Goal: Transaction & Acquisition: Purchase product/service

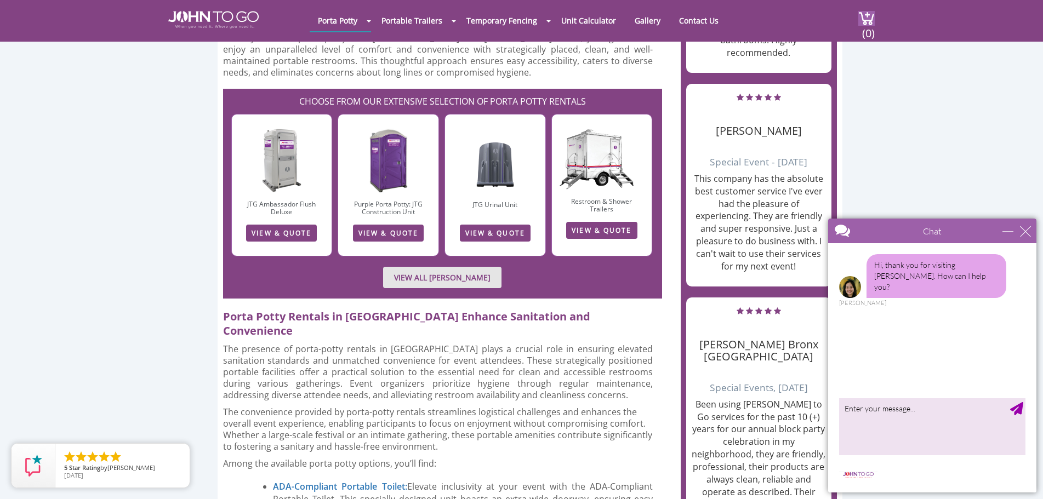
scroll to position [1041, 0]
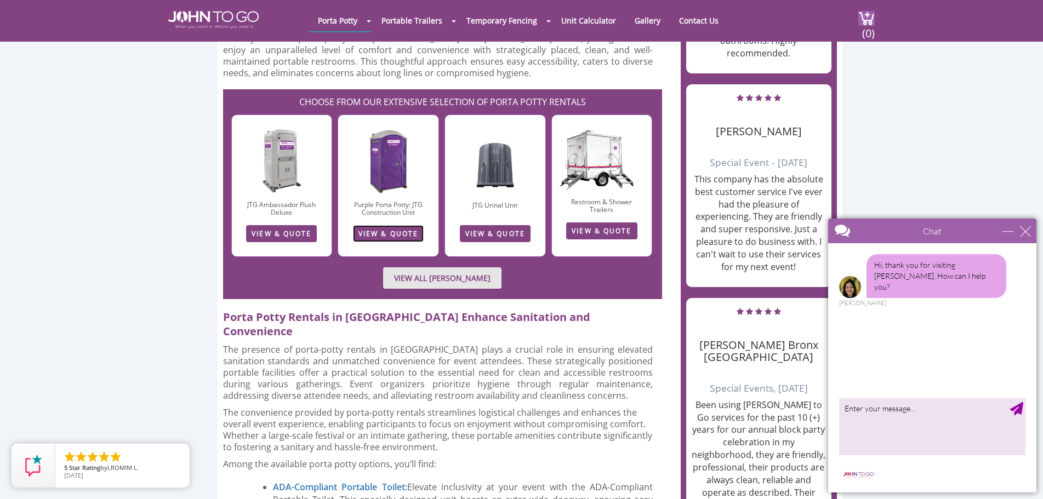
click at [392, 233] on link "VIEW & QUOTE" at bounding box center [388, 233] width 71 height 17
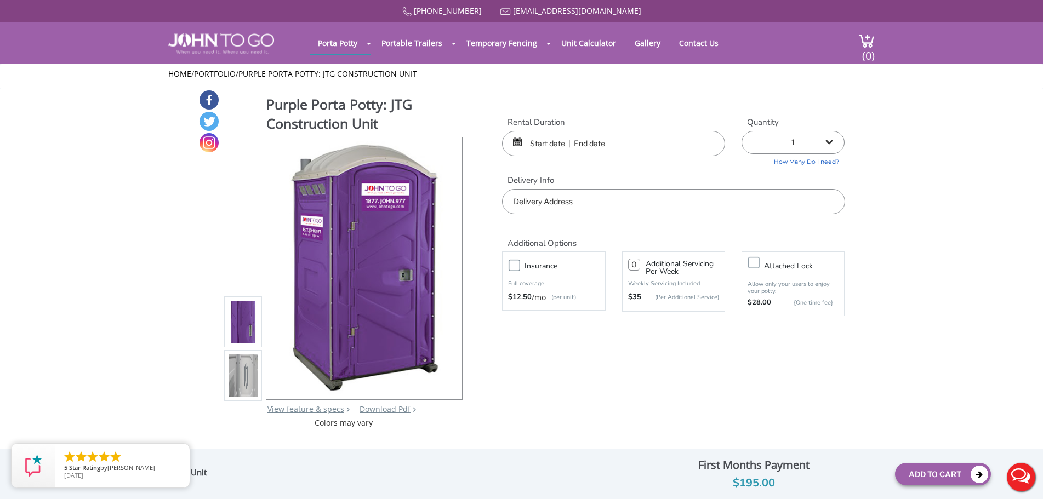
click at [601, 196] on input "text" at bounding box center [673, 201] width 343 height 25
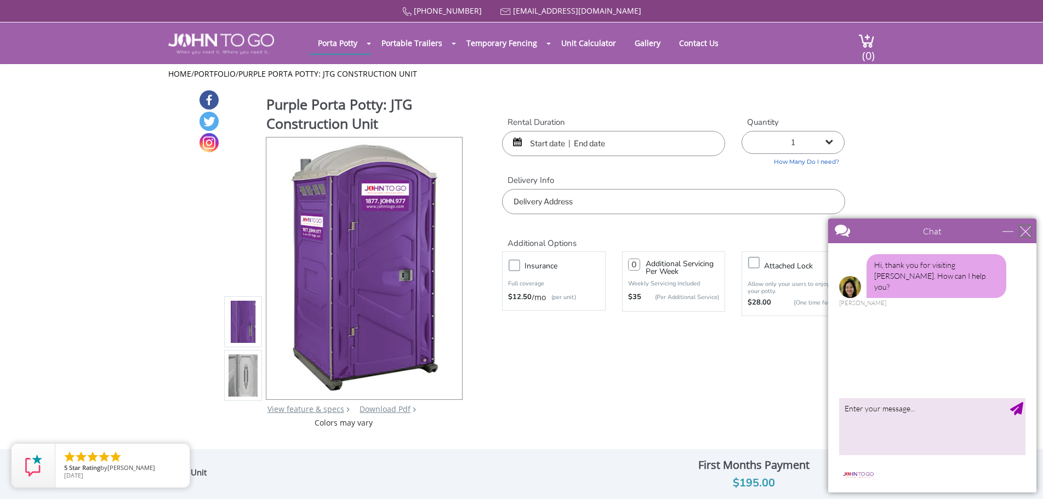
click at [1022, 230] on div "close" at bounding box center [1025, 231] width 11 height 11
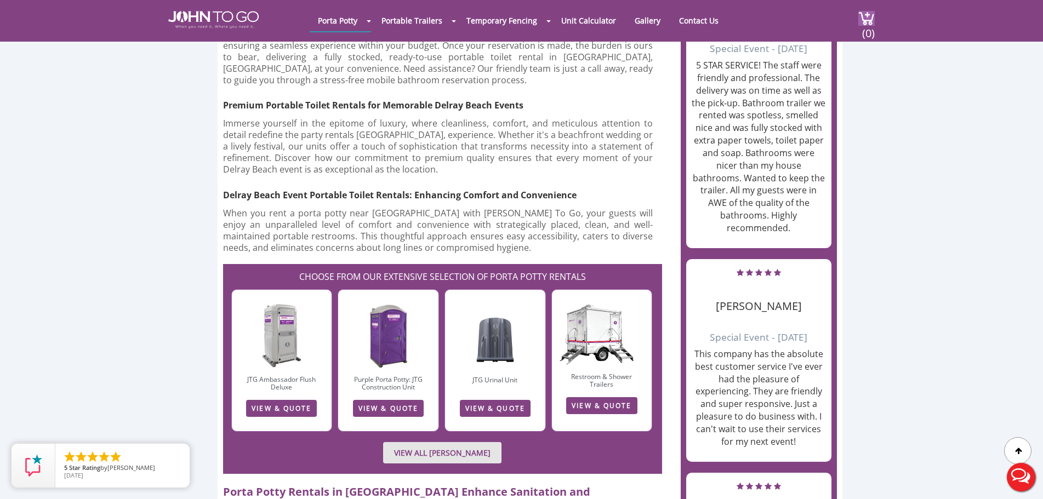
scroll to position [877, 0]
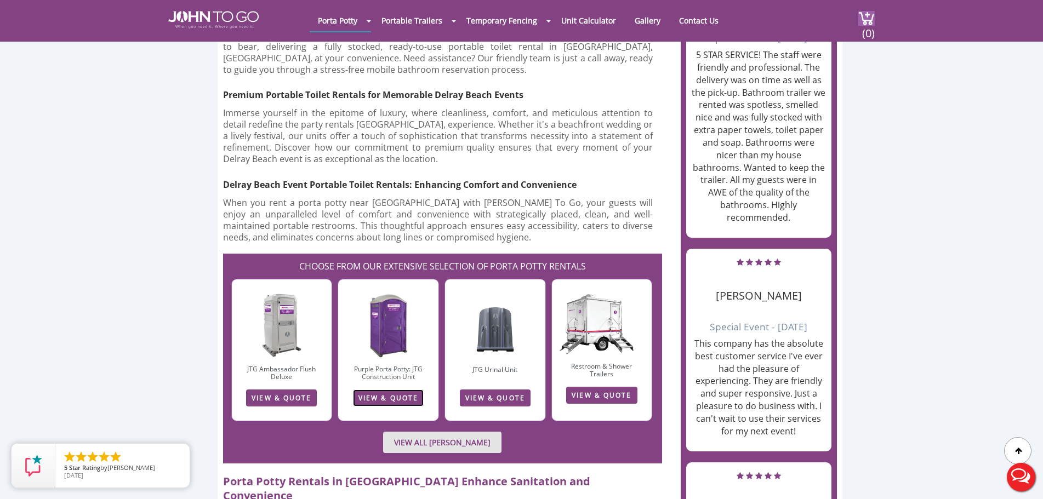
click at [381, 397] on link "VIEW & QUOTE" at bounding box center [388, 398] width 71 height 17
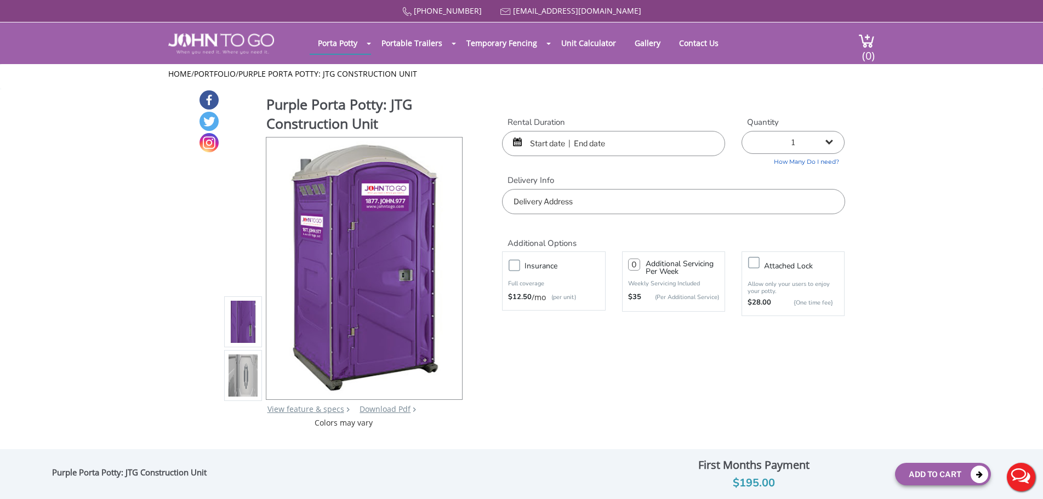
click at [552, 145] on input "text" at bounding box center [613, 143] width 223 height 25
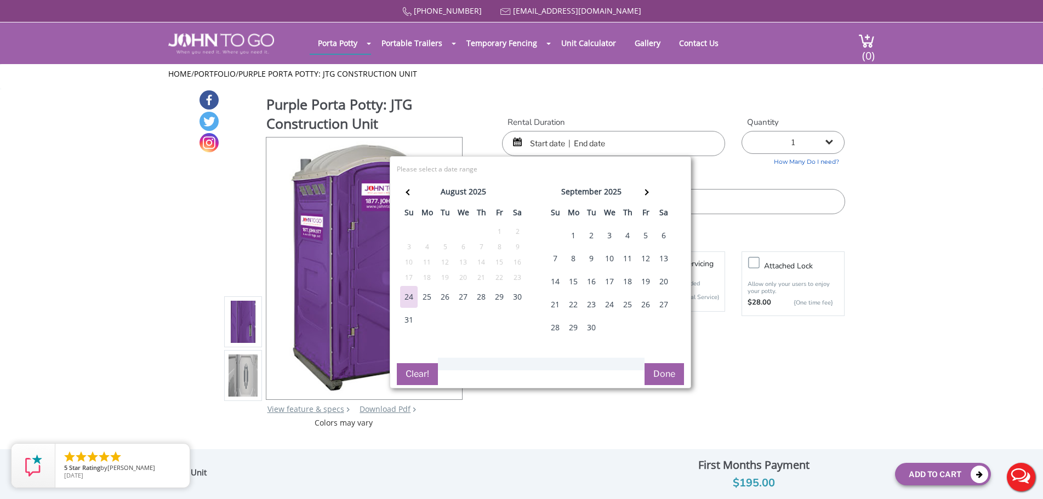
click at [574, 235] on div "1" at bounding box center [574, 236] width 18 height 22
click at [574, 232] on div "1" at bounding box center [574, 236] width 18 height 22
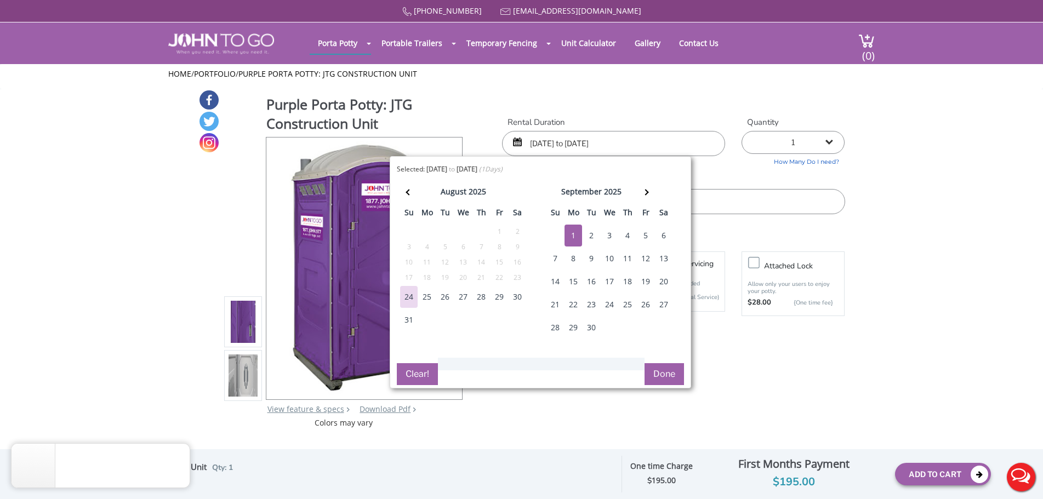
click at [590, 238] on div "2" at bounding box center [592, 236] width 18 height 22
click at [570, 235] on div "1" at bounding box center [574, 236] width 18 height 22
type input "09/01/2025 to 09/02/2025"
click at [655, 372] on button "Done" at bounding box center [664, 374] width 39 height 22
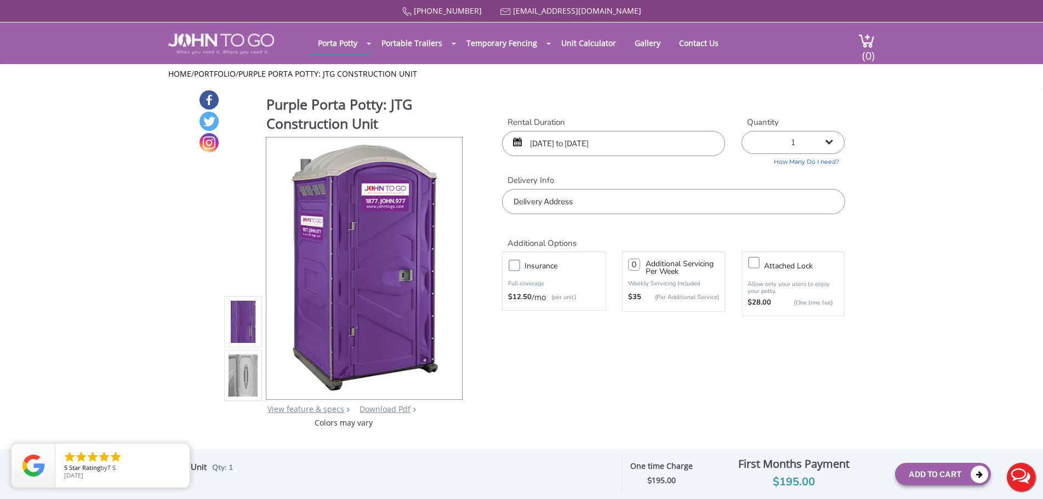
click at [659, 199] on input "text" at bounding box center [673, 201] width 343 height 25
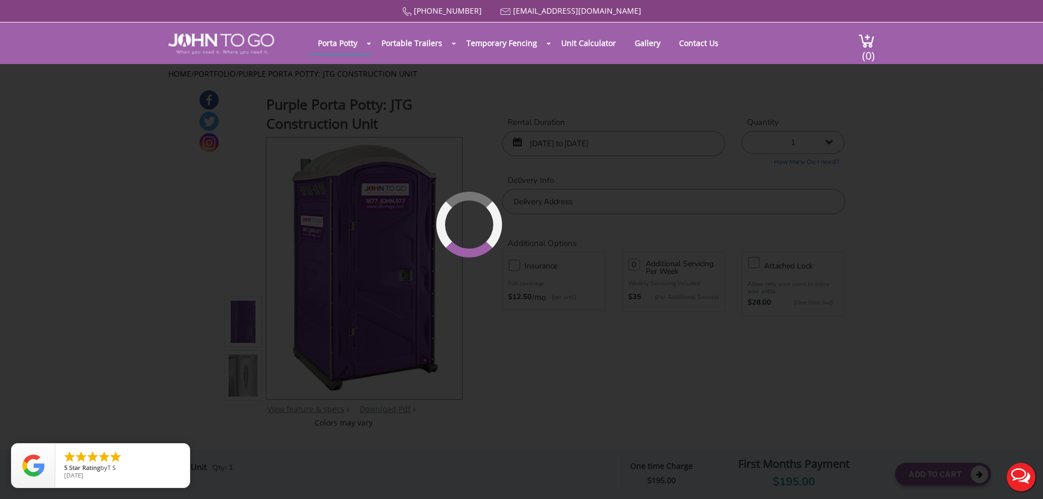
click at [648, 179] on div "877 564 6977 info@johntogo.com Porta Potty Portable Toilets ADA Accessible Unit…" at bounding box center [521, 257] width 1043 height 514
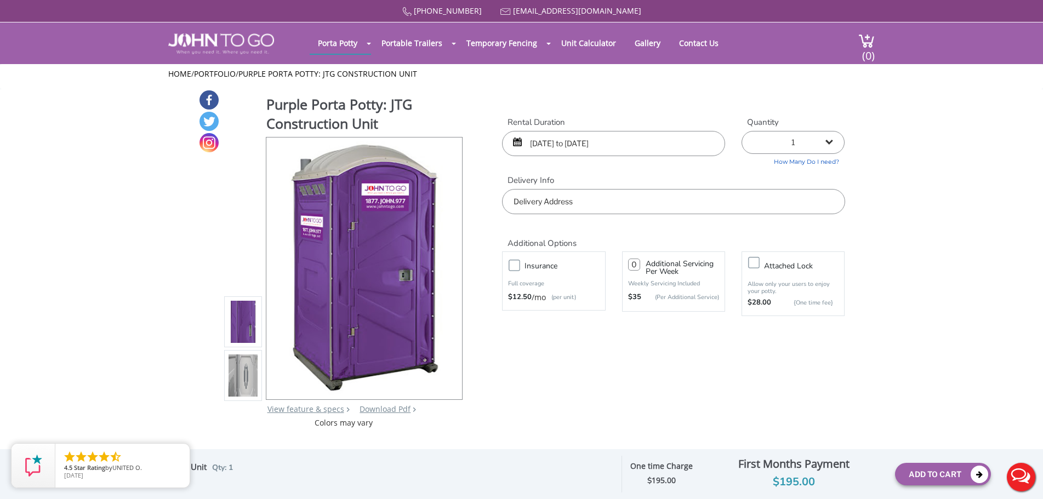
click at [836, 145] on select "1 2 (5% discount) 3 (8% discount) 4 (10% discount) 5 (12% discount) 6 (12% disc…" at bounding box center [793, 142] width 103 height 23
select select "2"
click at [742, 131] on select "1 2 (5% discount) 3 (8% discount) 4 (10% discount) 5 (12% discount) 6 (12% disc…" at bounding box center [793, 142] width 103 height 23
click at [827, 164] on link "How Many Do I need?" at bounding box center [793, 160] width 103 height 13
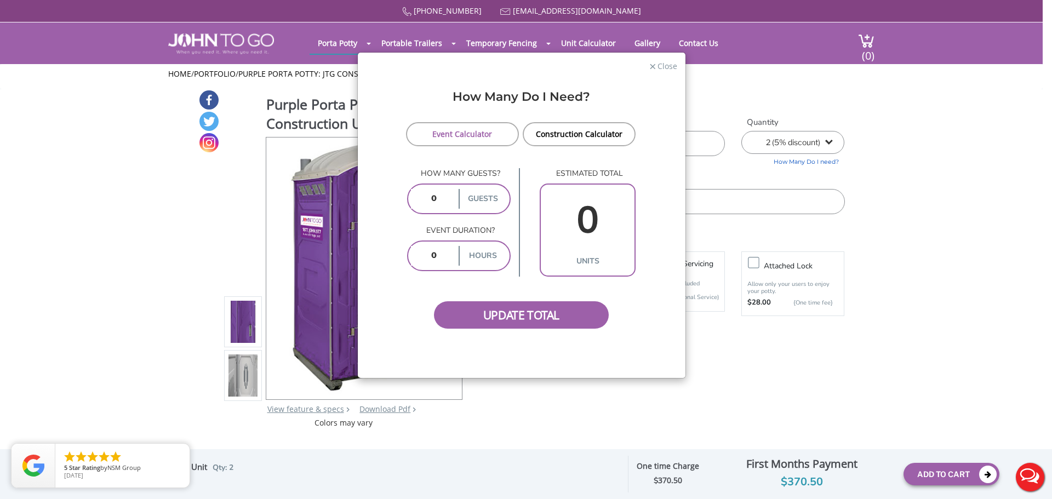
click at [419, 204] on input "number" at bounding box center [433, 199] width 45 height 20
click at [425, 202] on input "number" at bounding box center [433, 199] width 45 height 20
type input "300"
click at [449, 258] on input "number" at bounding box center [433, 256] width 45 height 20
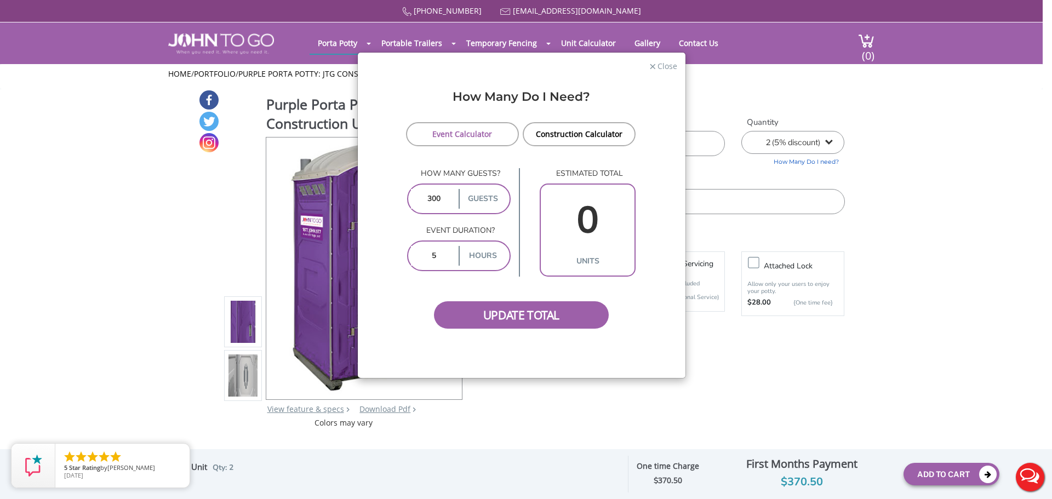
type input "5"
click at [441, 296] on div "Update Total" at bounding box center [521, 303] width 233 height 52
click at [494, 319] on span "Update Total" at bounding box center [521, 314] width 175 height 27
click at [537, 321] on span "Update Total" at bounding box center [521, 314] width 175 height 27
click at [598, 222] on input "0" at bounding box center [588, 220] width 88 height 63
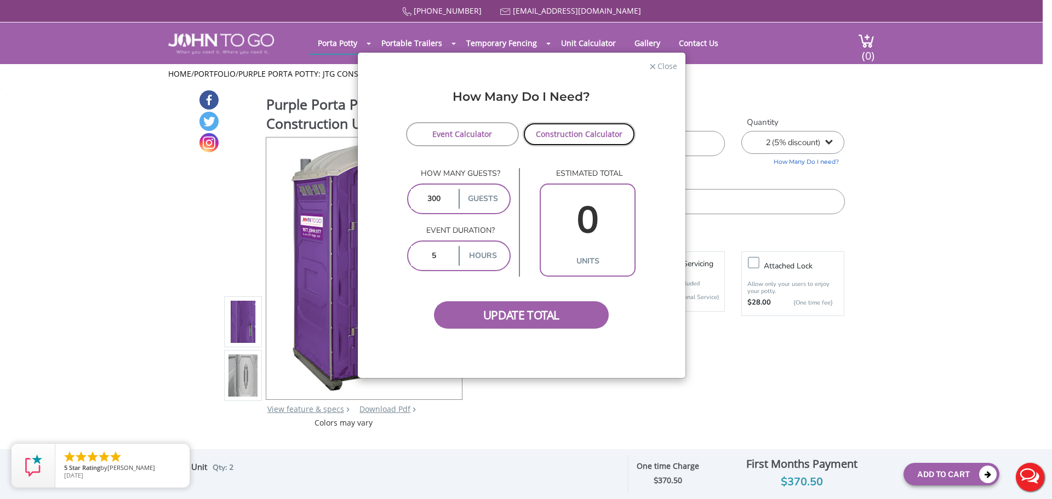
click at [565, 133] on link "Construction Calculator" at bounding box center [579, 134] width 113 height 24
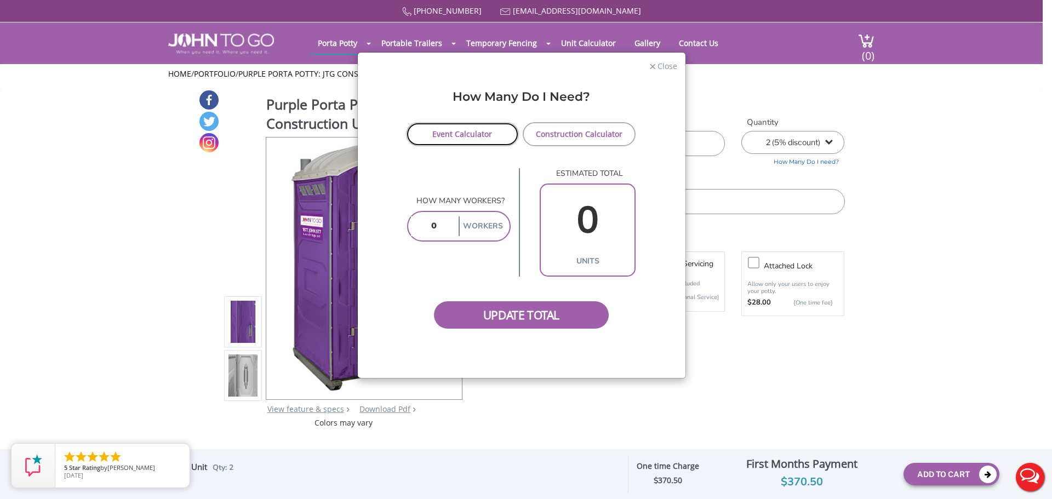
click at [480, 132] on link "Event Calculator" at bounding box center [462, 134] width 113 height 24
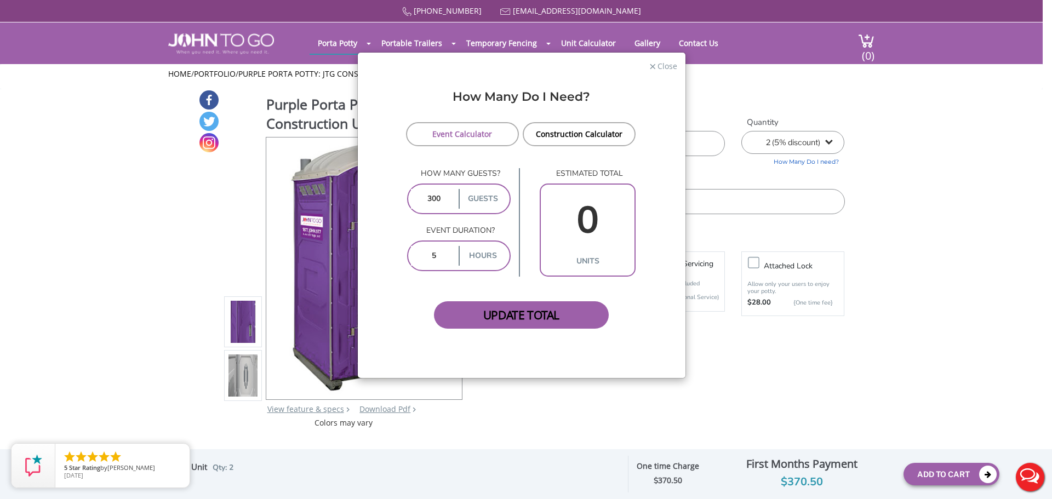
click at [505, 309] on span "Update Total" at bounding box center [521, 314] width 175 height 27
click at [672, 67] on span "Close" at bounding box center [667, 65] width 21 height 10
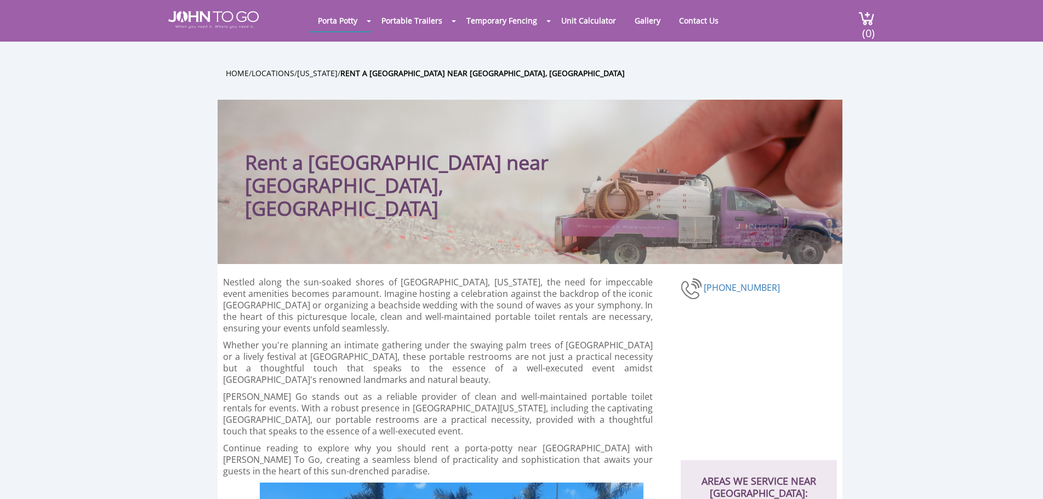
scroll to position [842, 0]
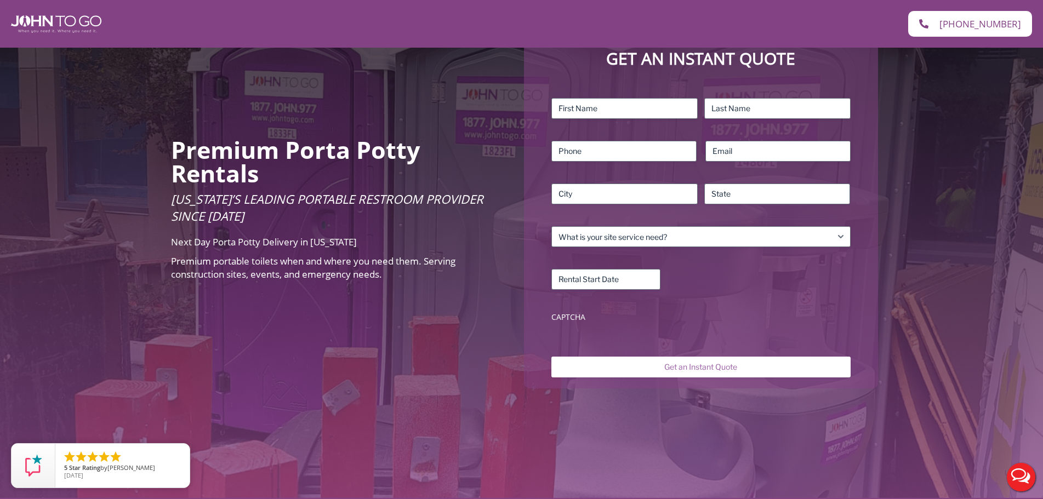
scroll to position [110, 0]
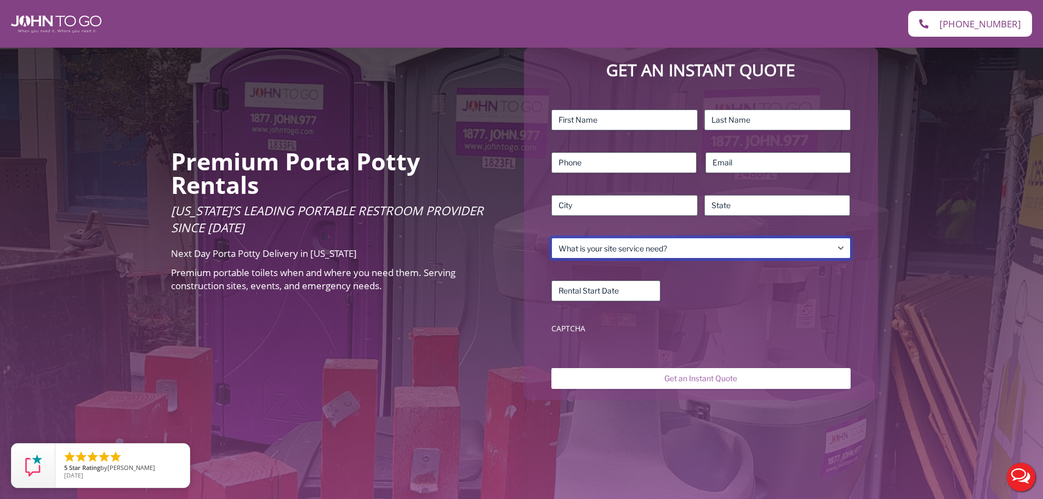
click at [626, 248] on select "What is your site service need? Consumer Construction – Commercial Construction…" at bounding box center [700, 248] width 299 height 21
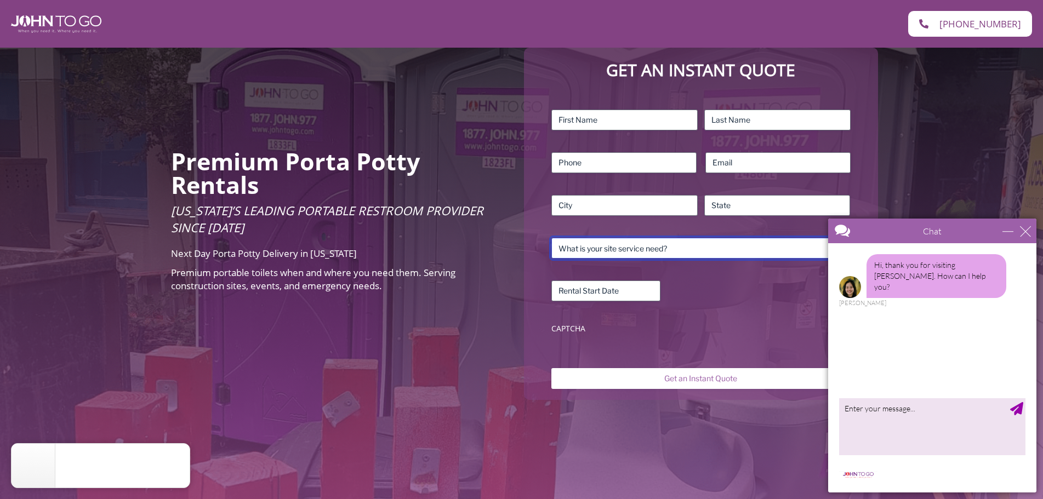
select select "Residential"
click at [551, 238] on select "What is your site service need? Consumer Construction – Commercial Construction…" at bounding box center [700, 248] width 299 height 21
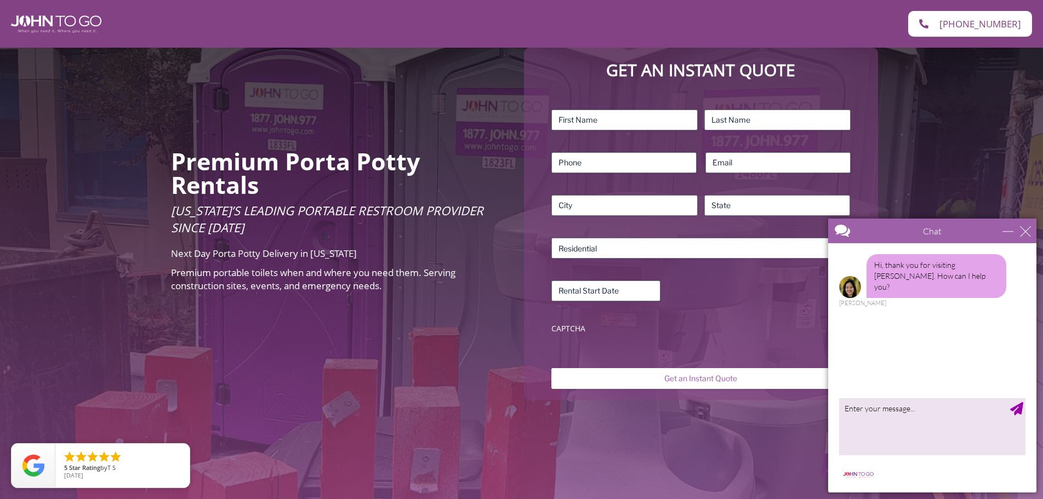
click at [1033, 231] on div "Chat" at bounding box center [932, 231] width 208 height 25
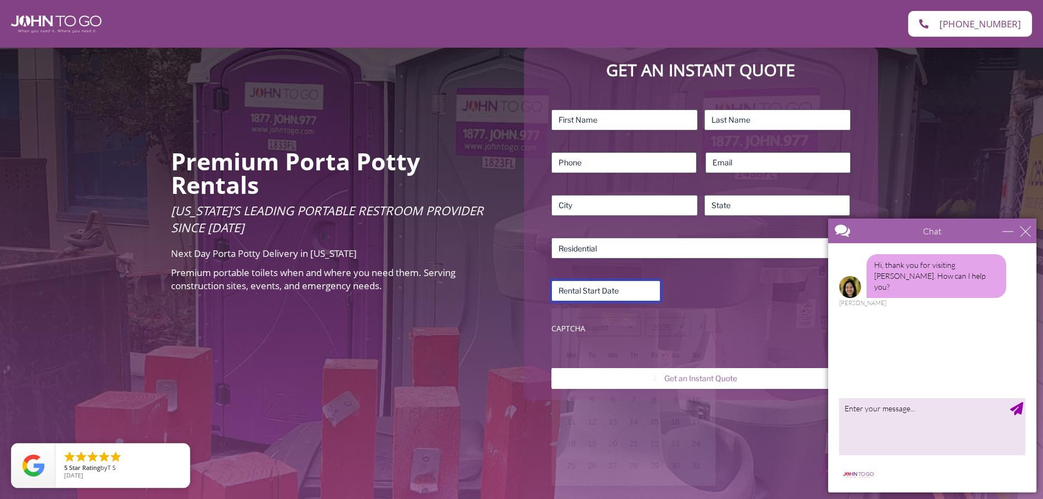
click at [624, 289] on input "Rental Start Date (Required)" at bounding box center [605, 291] width 109 height 21
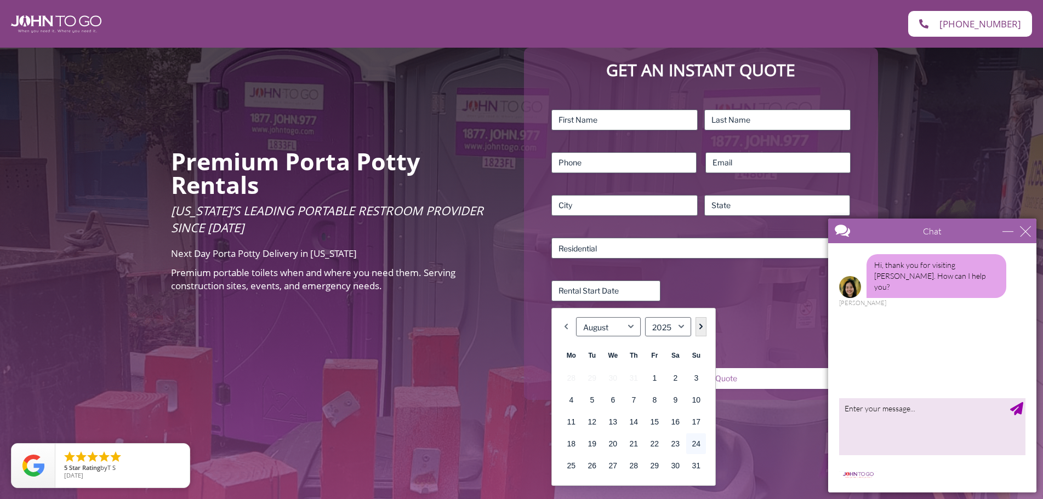
click at [700, 322] on link "Next" at bounding box center [700, 326] width 11 height 19
click at [573, 370] on link "1" at bounding box center [571, 378] width 20 height 21
type input "09/01/2025"
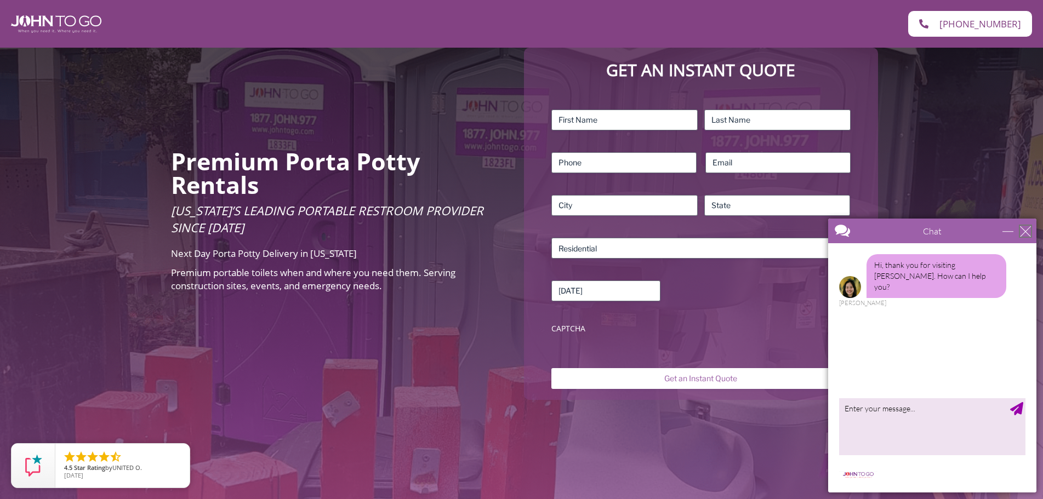
click at [1028, 230] on div "close" at bounding box center [1025, 231] width 11 height 11
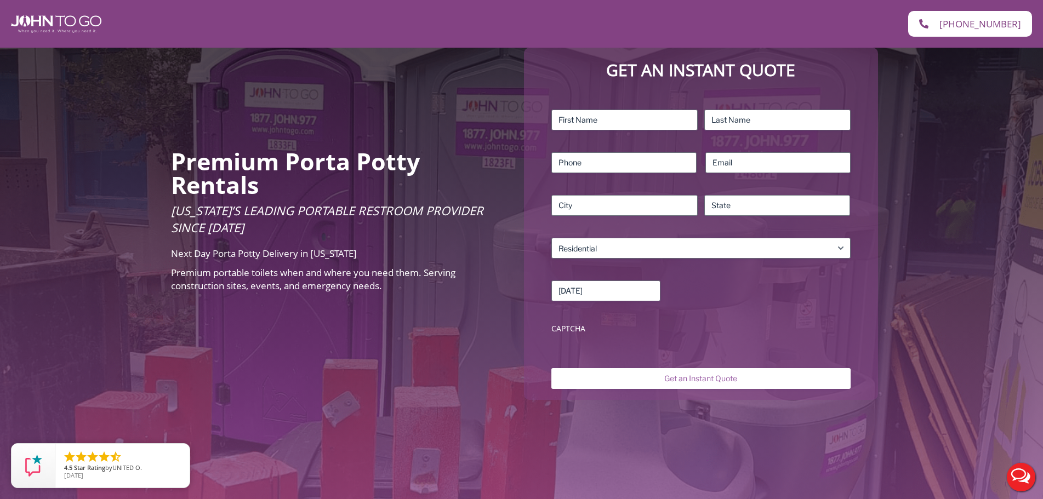
scroll to position [0, 0]
click at [850, 297] on div "09/01/2025 MM slash DD slash YYYY" at bounding box center [700, 291] width 299 height 21
click at [598, 122] on input "First" at bounding box center [624, 120] width 146 height 21
type input "Tyler"
type input "8139093784"
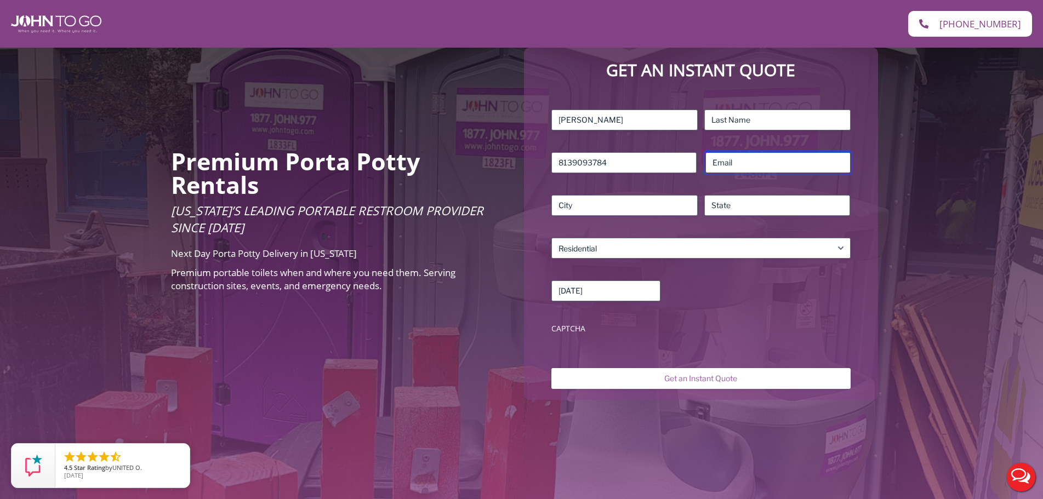
type input "tdmvofficial@otctrips.com"
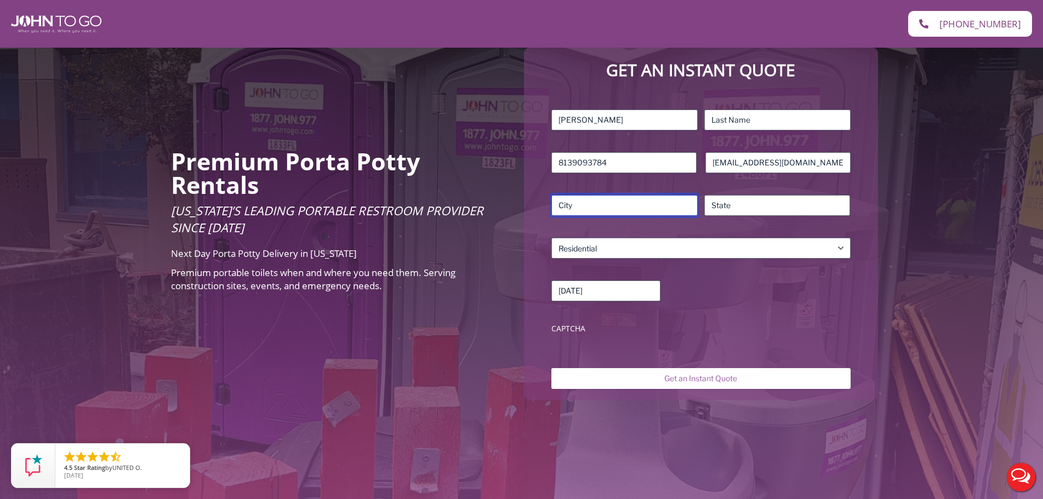
type input "Boca Raton"
type input "[US_STATE]"
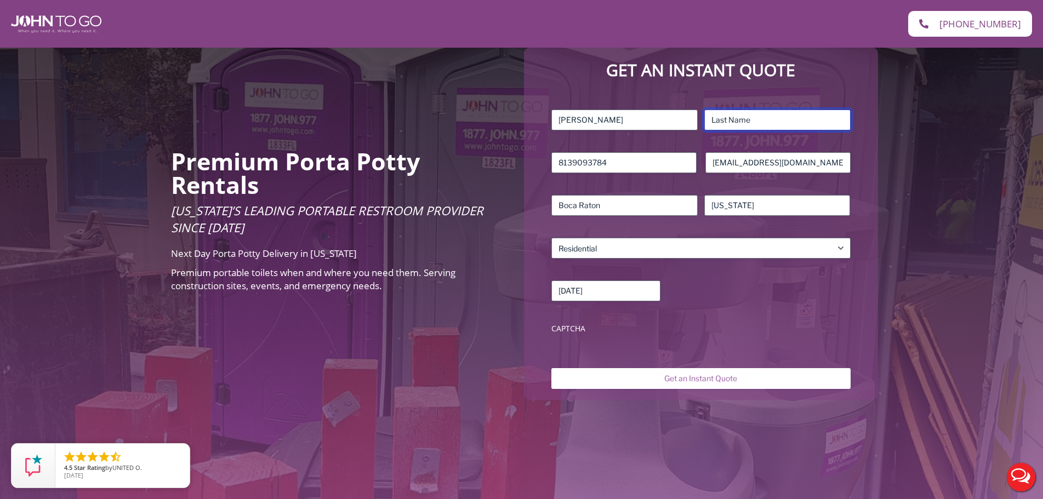
click at [759, 118] on input "Last" at bounding box center [777, 120] width 146 height 21
type input "Daley"
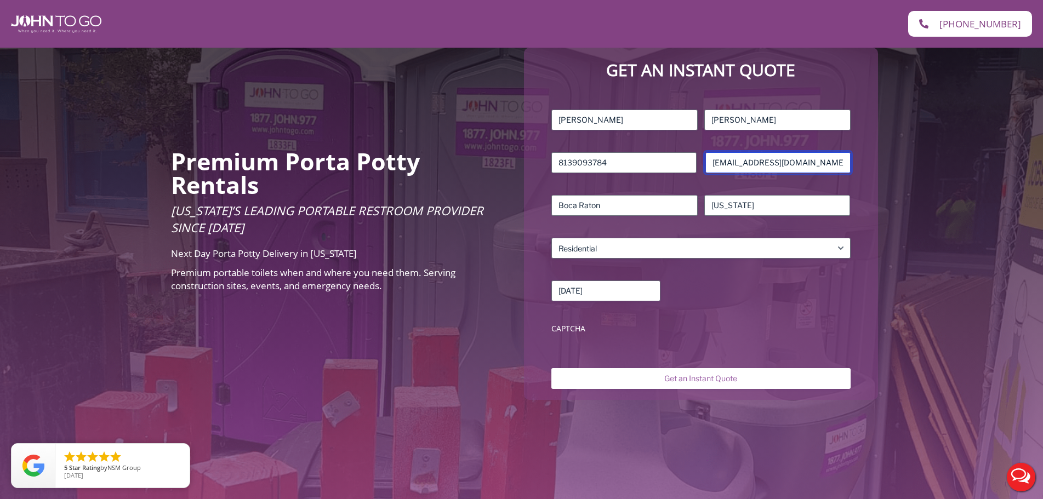
click at [726, 166] on input "tdmvofficial@otctrips.com" at bounding box center [777, 162] width 145 height 21
type input "daleyt2022@fau.edu"
click at [740, 305] on div "Name (Required) Tyler First Daley Last Phone (Required) 8139093784 Email (Requi…" at bounding box center [701, 224] width 310 height 240
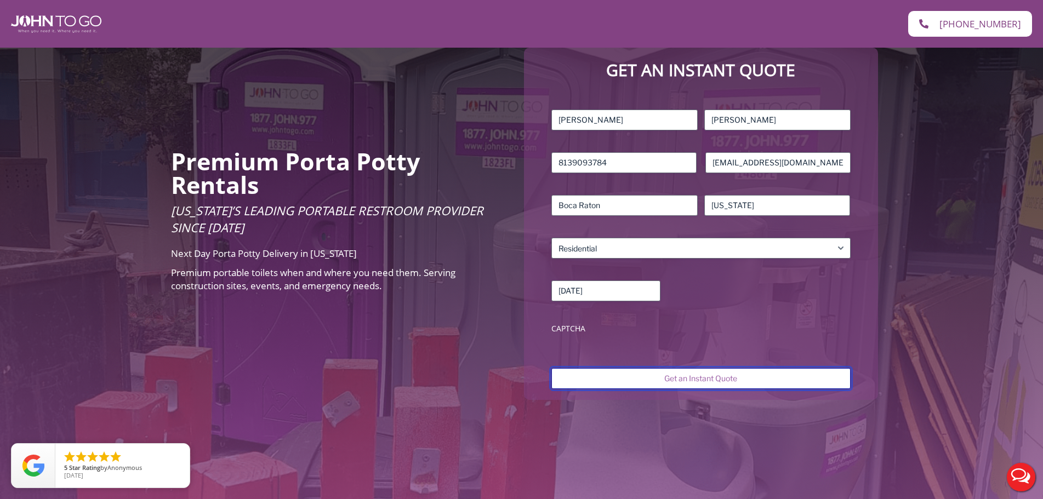
click at [717, 378] on input "Get an Instant Quote" at bounding box center [700, 378] width 299 height 21
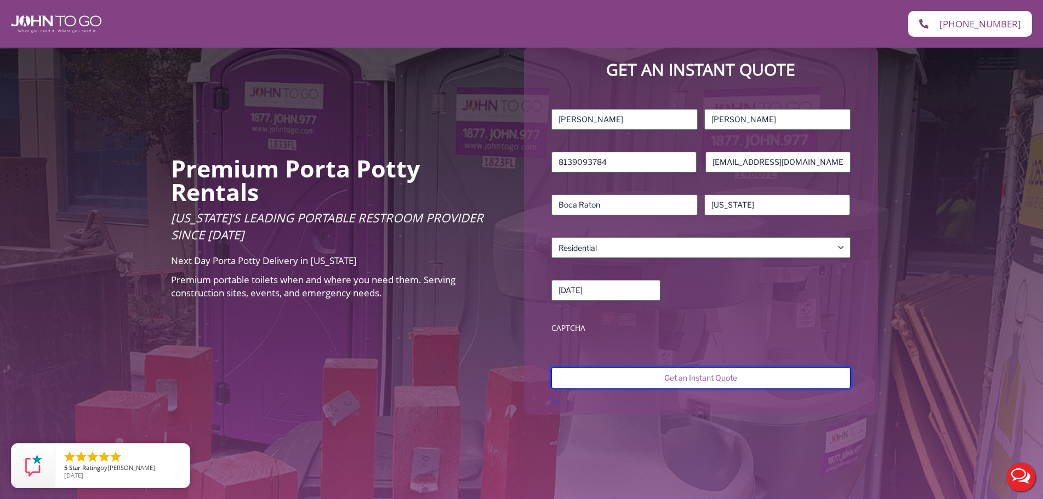
scroll to position [110, 0]
click at [671, 373] on input "Get an Instant Quote" at bounding box center [700, 378] width 299 height 21
click at [717, 328] on label "CAPTCHA" at bounding box center [700, 328] width 299 height 11
click at [560, 329] on label "CAPTCHA" at bounding box center [700, 328] width 299 height 11
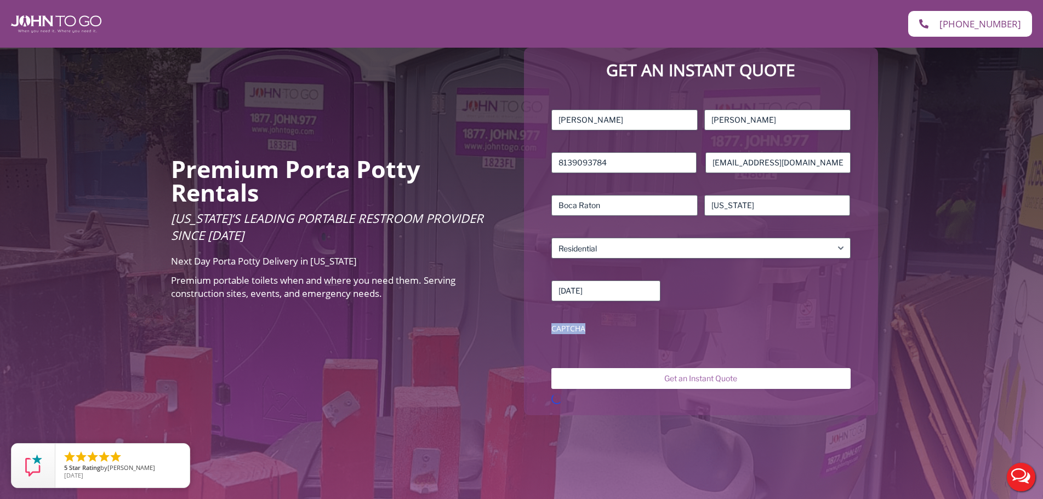
click at [560, 329] on label "CAPTCHA" at bounding box center [700, 328] width 299 height 11
click at [631, 331] on label "CAPTCHA" at bounding box center [700, 328] width 299 height 11
click at [619, 249] on select "What is your site service need? Consumer Construction – Commercial Construction…" at bounding box center [700, 248] width 299 height 21
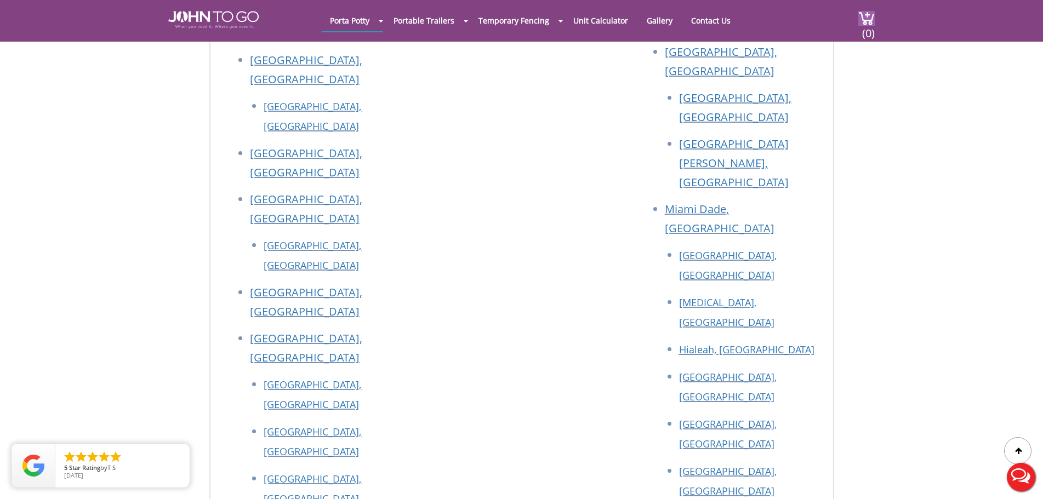
scroll to position [987, 0]
